Goal: Communication & Community: Share content

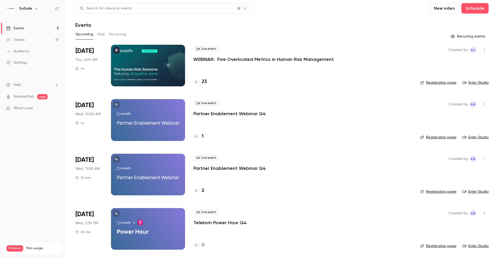
click at [21, 41] on div "Videos" at bounding box center [15, 39] width 18 height 5
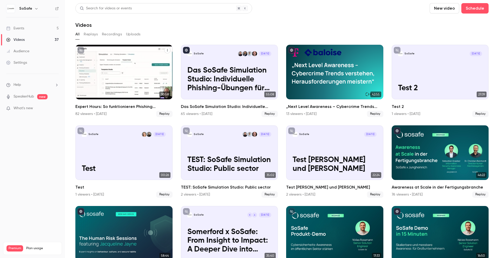
click at [167, 50] on icon "Expert Hours: So funktionieren Phishing Simulationen - neue Features, Tipps & T…" at bounding box center [167, 50] width 3 height 3
click at [151, 57] on li "Share" at bounding box center [142, 63] width 57 height 14
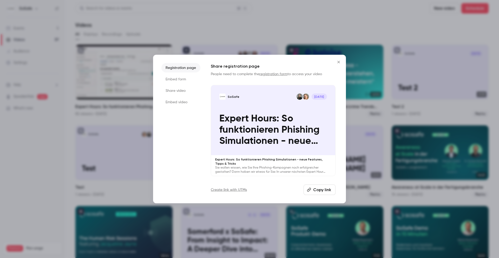
click at [315, 189] on button "Copy link" at bounding box center [320, 189] width 32 height 10
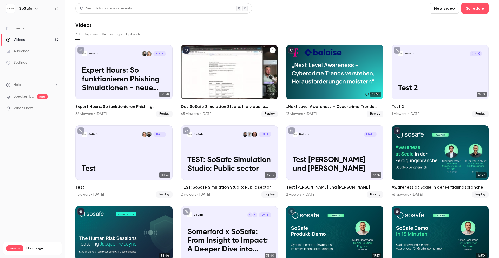
click at [273, 53] on button "Das SoSafe Simulation Studio: Individuelle Phishing-Übungen für den öffentliche…" at bounding box center [273, 50] width 6 height 6
click at [269, 61] on div "Share" at bounding box center [251, 62] width 41 height 5
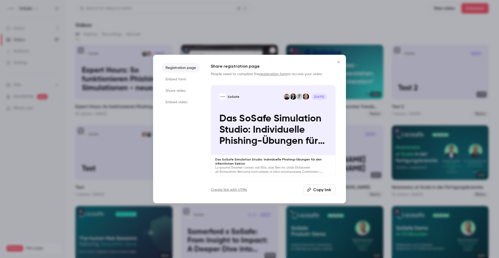
click at [318, 191] on button "Copy link" at bounding box center [320, 189] width 32 height 10
click at [338, 63] on icon "Close" at bounding box center [339, 62] width 6 height 4
